Goal: Use online tool/utility: Utilize a website feature to perform a specific function

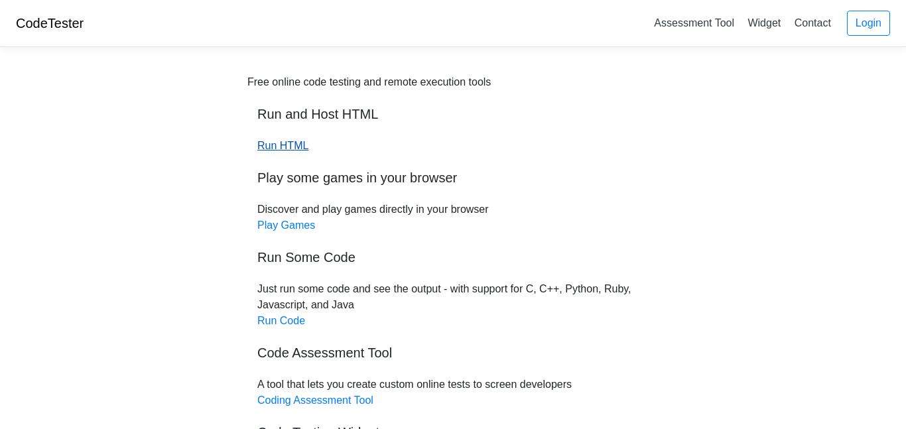
click at [297, 149] on link "Run HTML" at bounding box center [282, 145] width 51 height 11
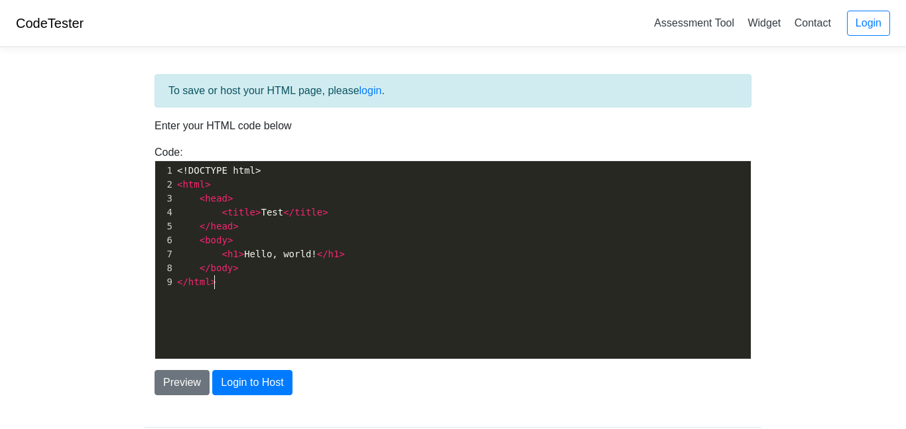
scroll to position [1, 0]
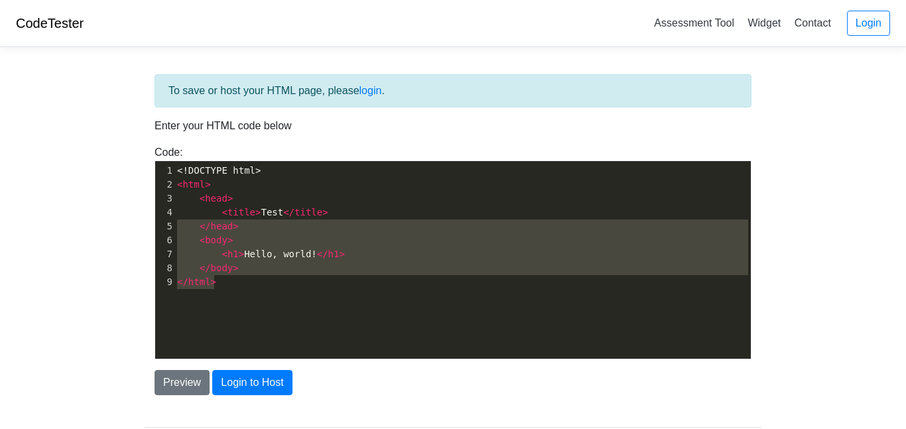
type textarea "<!DOCTYPE html> <html> <head> <title>Test</title> </head> <body> <h1>Hello, wor…"
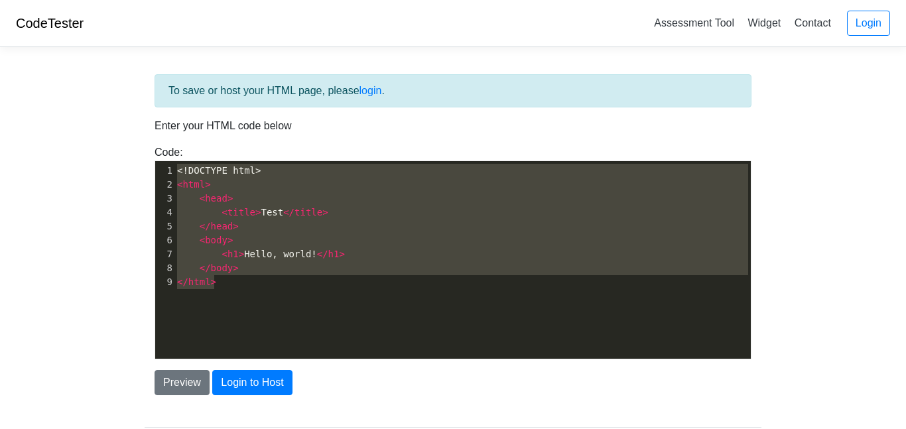
drag, startPoint x: 215, startPoint y: 284, endPoint x: 118, endPoint y: 104, distance: 204.8
click at [118, 104] on body "CodeTester Assessment Tool Widget Contact Login To save or host your HTML page,…" at bounding box center [453, 239] width 906 height 478
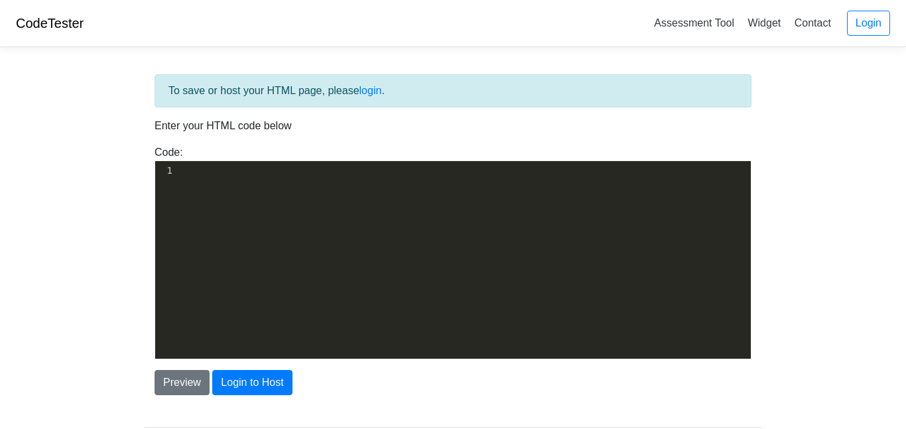
click at [199, 180] on div "​ x 1 ​" at bounding box center [463, 270] width 616 height 218
paste textarea "b=t.0"
type textarea "[URL][DOMAIN_NAME]"
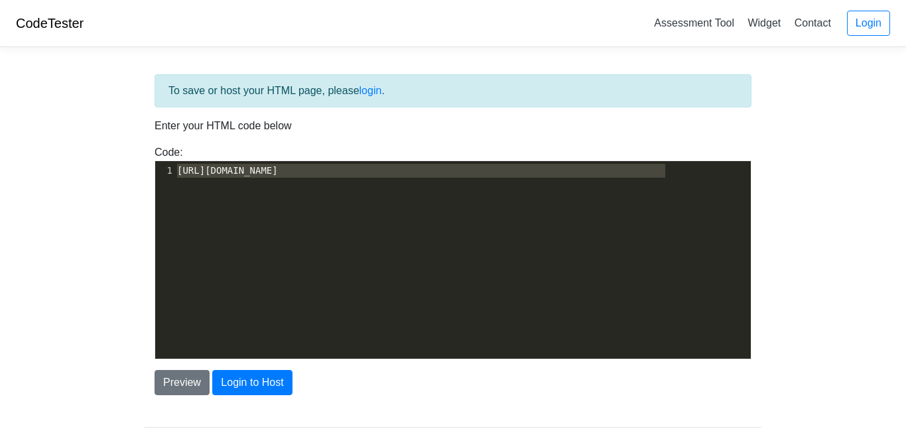
drag, startPoint x: 680, startPoint y: 174, endPoint x: 0, endPoint y: 136, distance: 681.2
click at [0, 136] on body "CodeTester Assessment Tool Widget Contact Login To save or host your HTML page,…" at bounding box center [453, 239] width 906 height 478
